Goal: Information Seeking & Learning: Learn about a topic

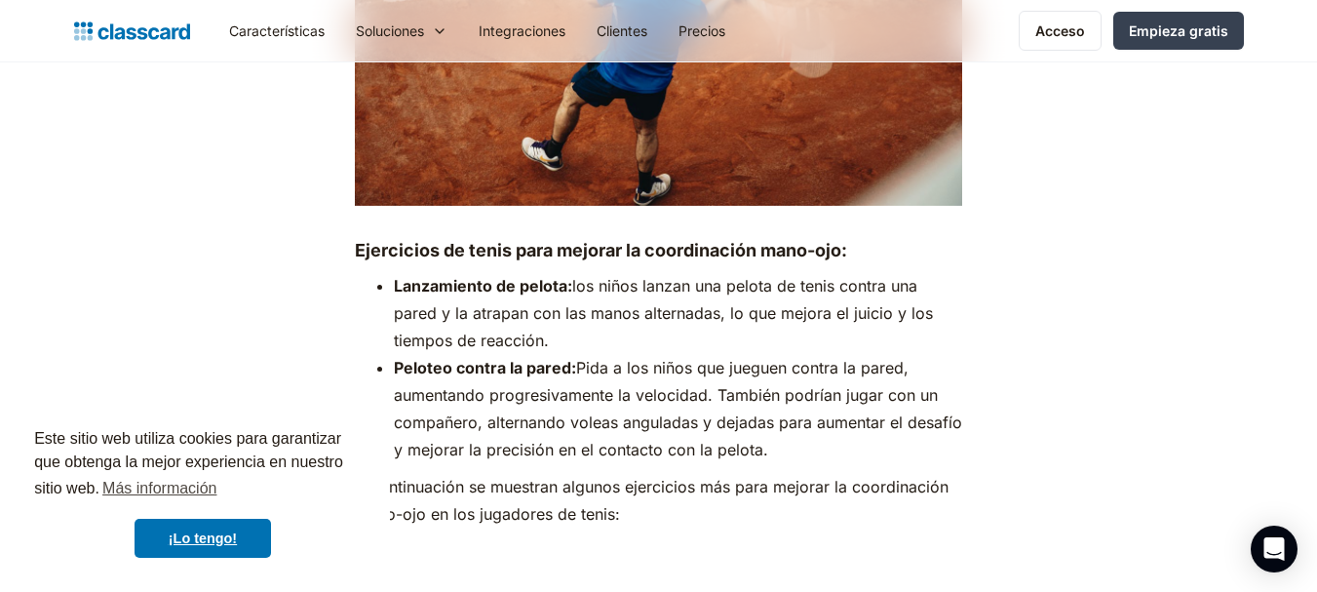
scroll to position [7021, 0]
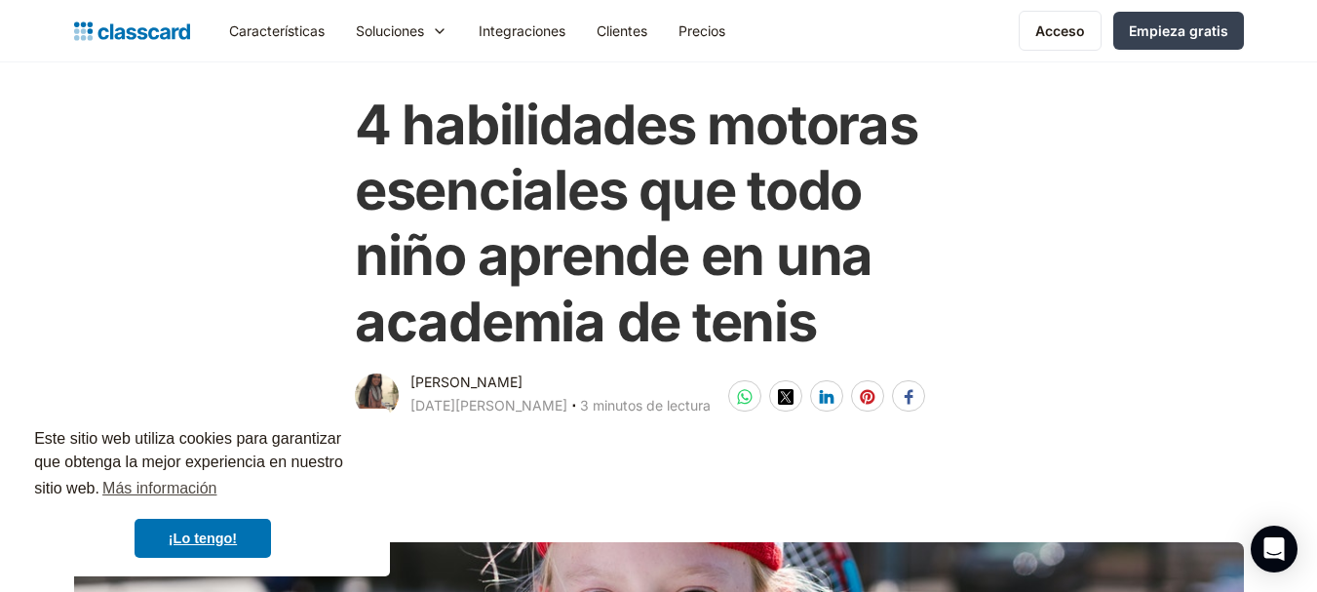
scroll to position [84, 0]
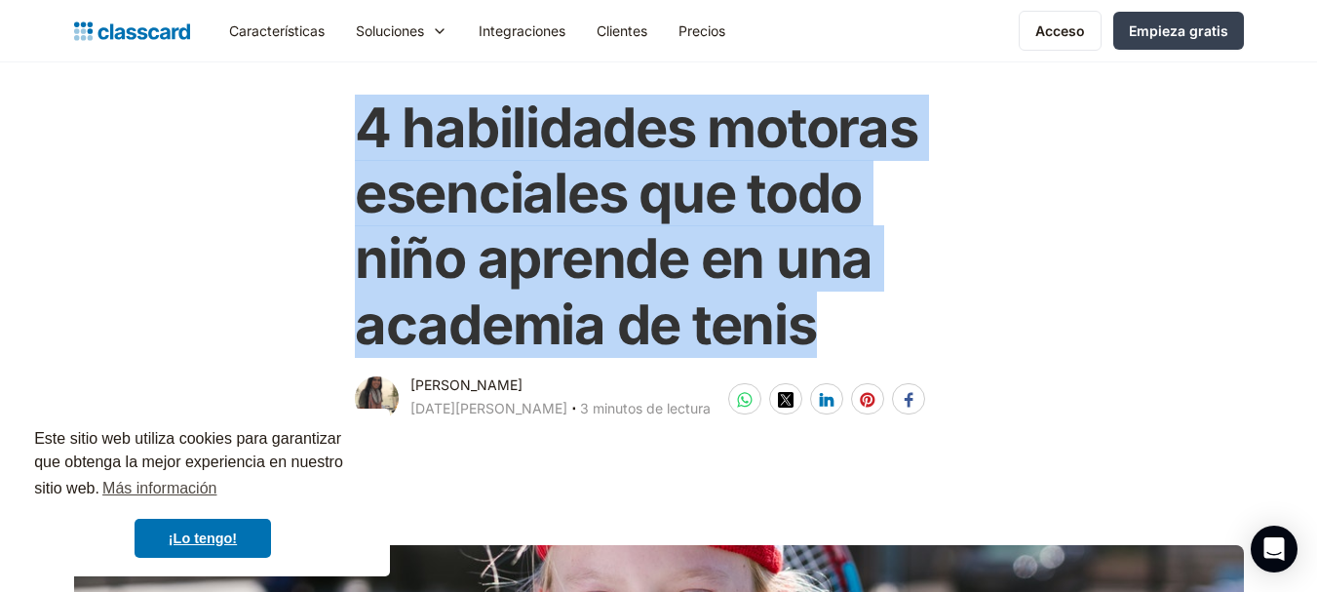
drag, startPoint x: 356, startPoint y: 132, endPoint x: 841, endPoint y: 346, distance: 530.0
click at [841, 346] on h1 "4 habilidades motoras esenciales que todo niño aprende en una academia de tenis" at bounding box center [659, 227] width 608 height 262
